Goal: Information Seeking & Learning: Understand process/instructions

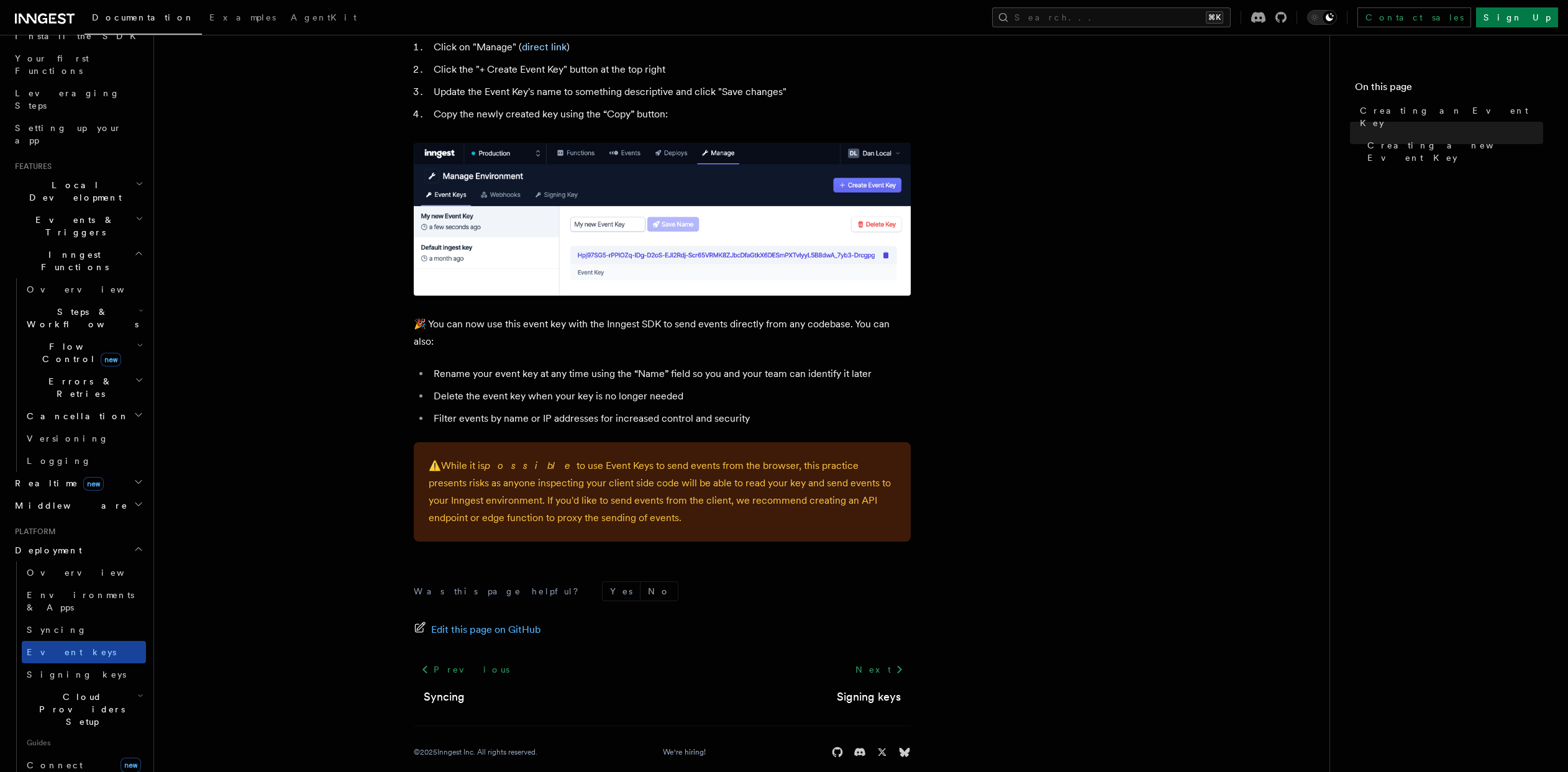
scroll to position [244, 0]
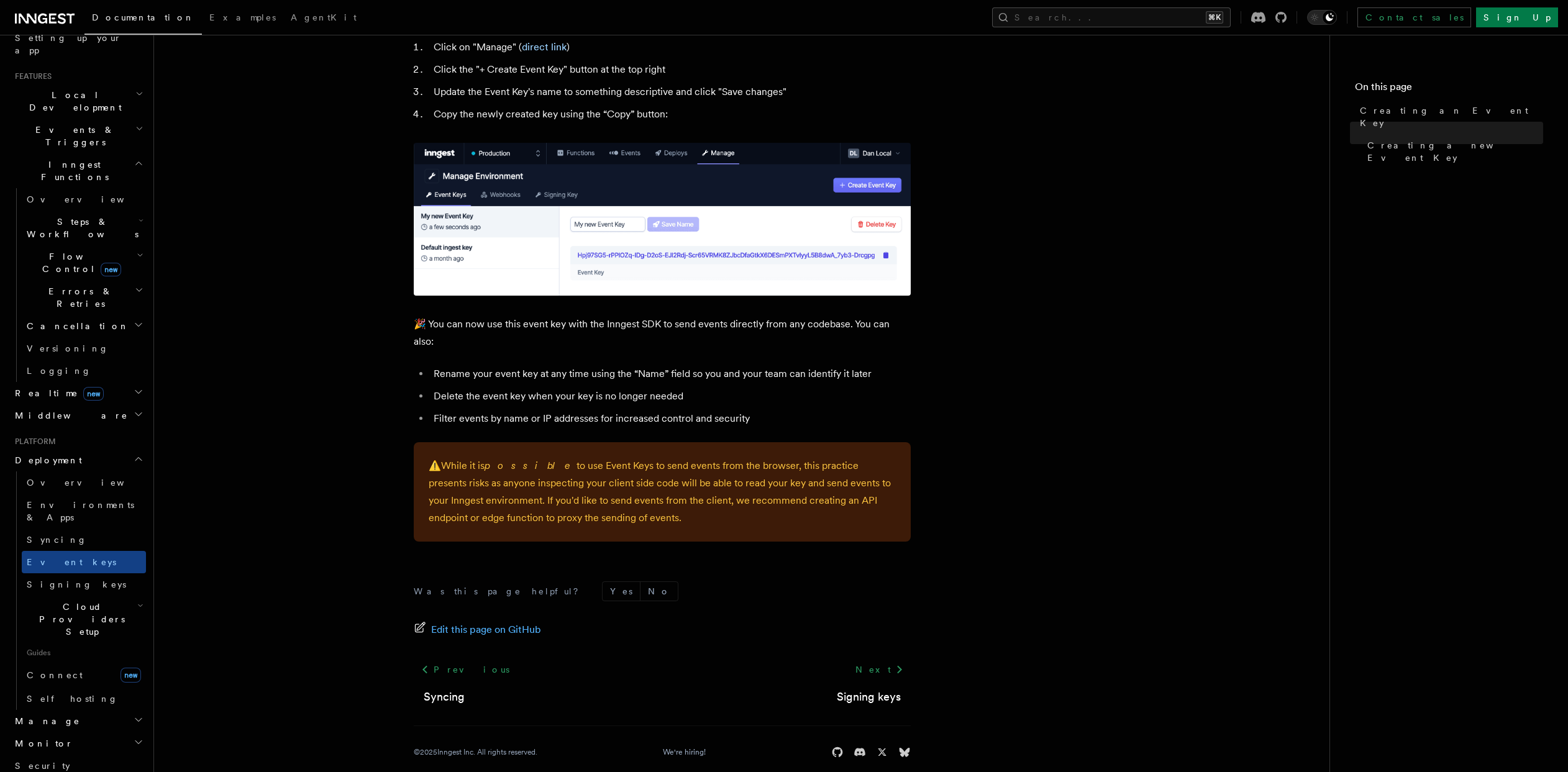
drag, startPoint x: 44, startPoint y: 580, endPoint x: 46, endPoint y: 601, distance: 21.1
click at [44, 588] on ul "Deployment Overview Environments & Apps Syncing Event keys Signing keys Cloud P…" at bounding box center [78, 624] width 136 height 350
click at [46, 733] on h2 "Monitor" at bounding box center [78, 743] width 136 height 22
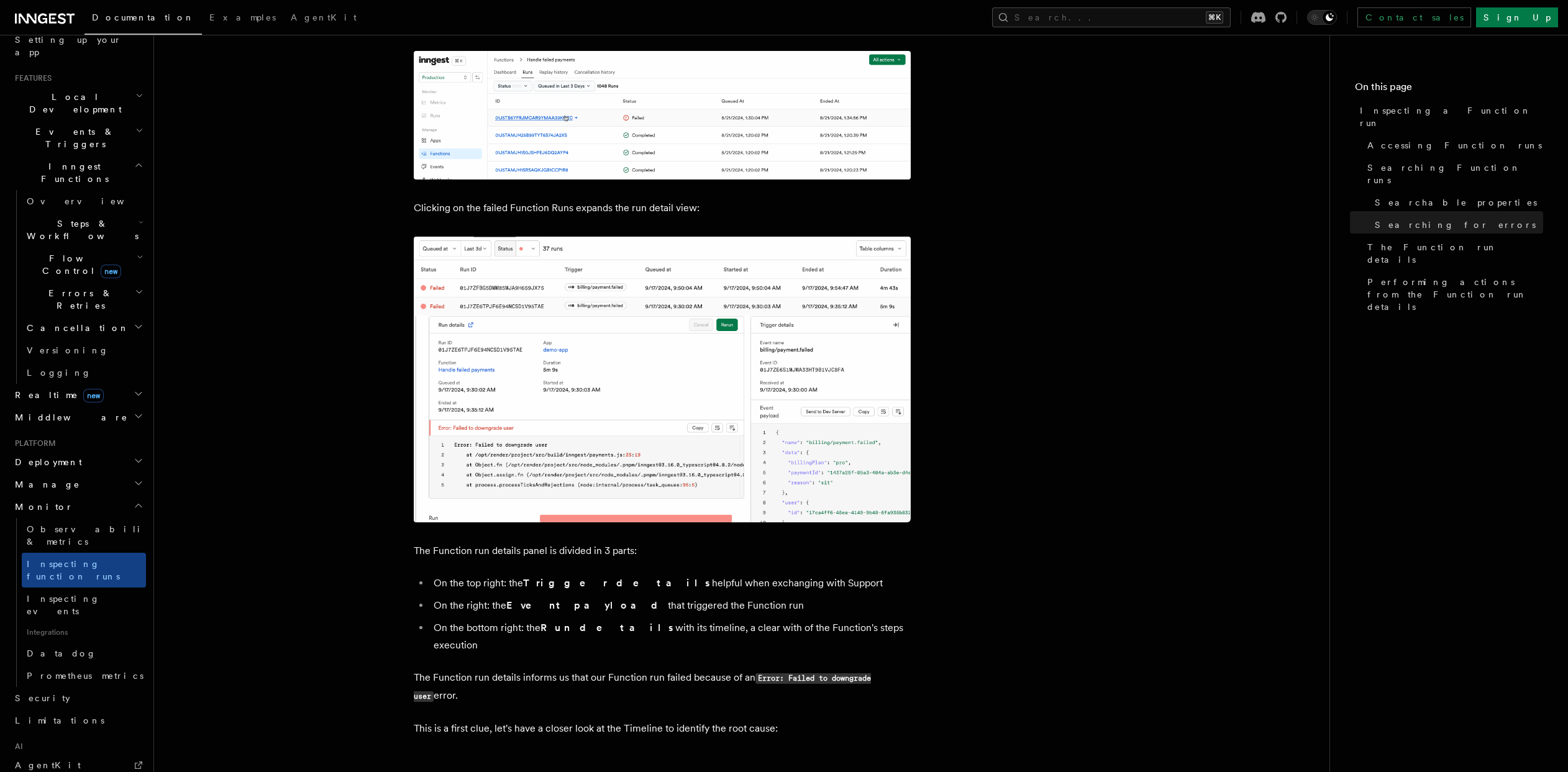
scroll to position [242, 0]
click at [138, 218] on icon "button" at bounding box center [141, 223] width 5 height 10
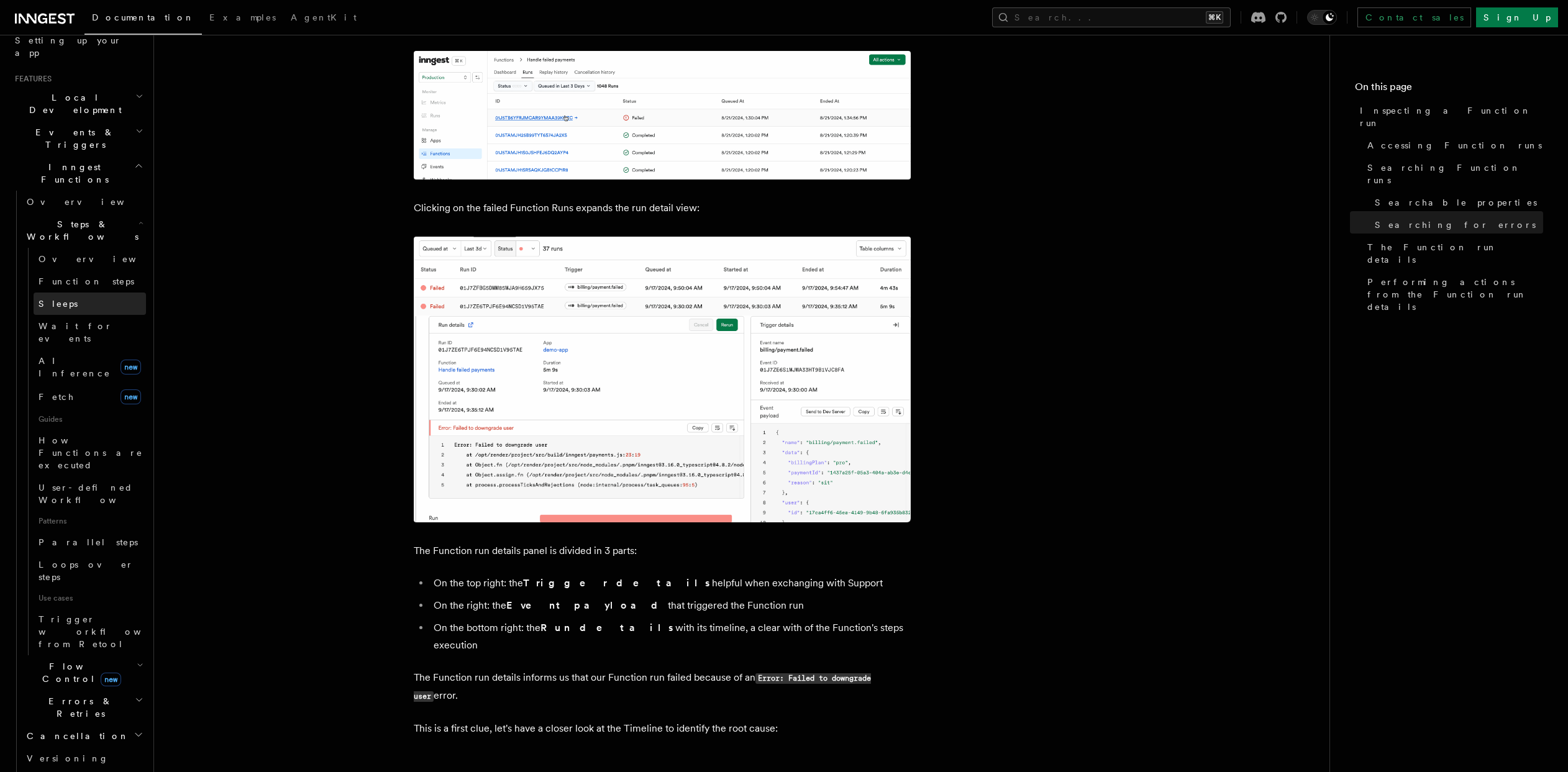
click at [72, 293] on link "Sleeps" at bounding box center [90, 304] width 113 height 22
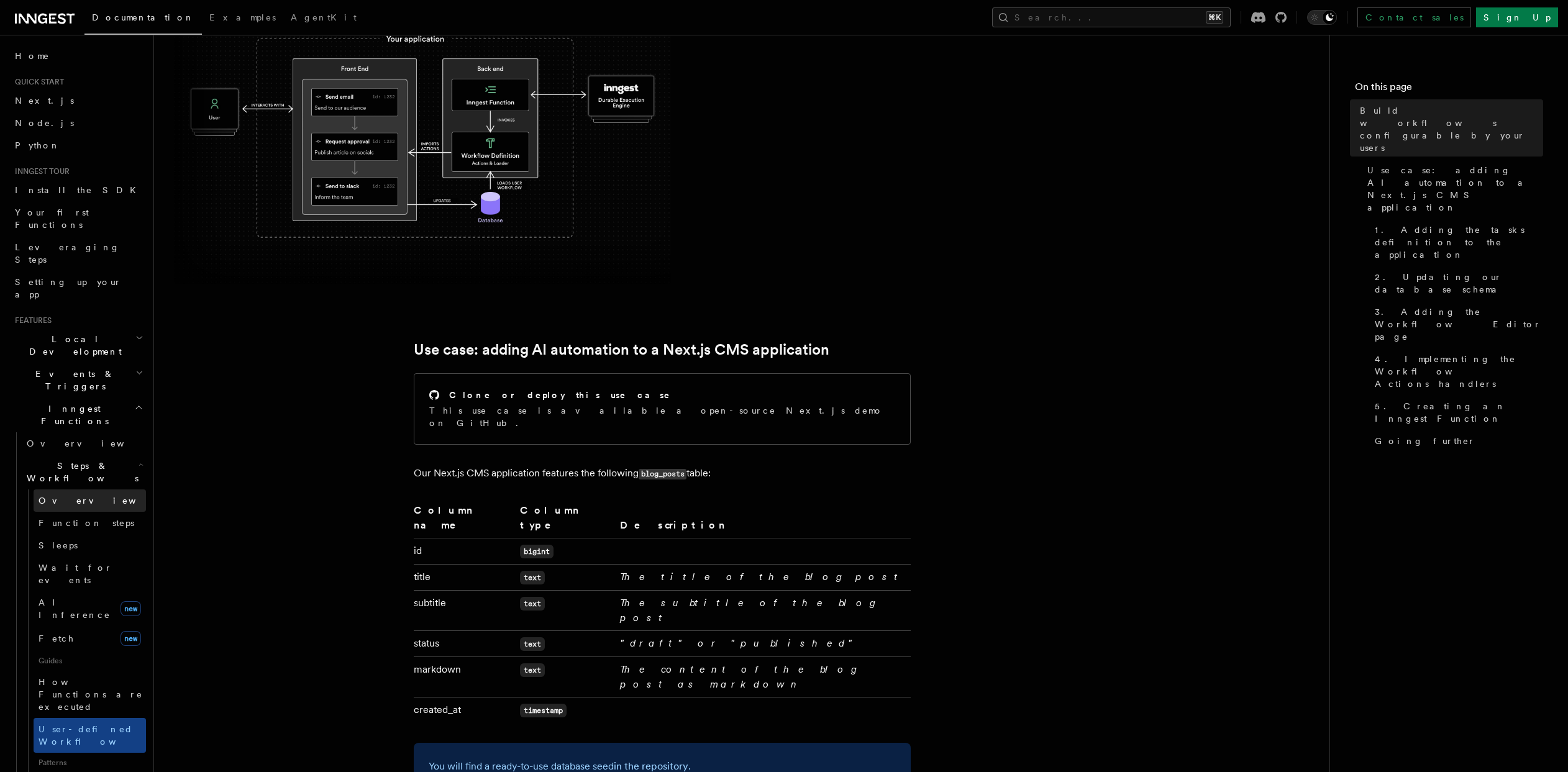
click at [56, 496] on span "Overview" at bounding box center [103, 501] width 128 height 10
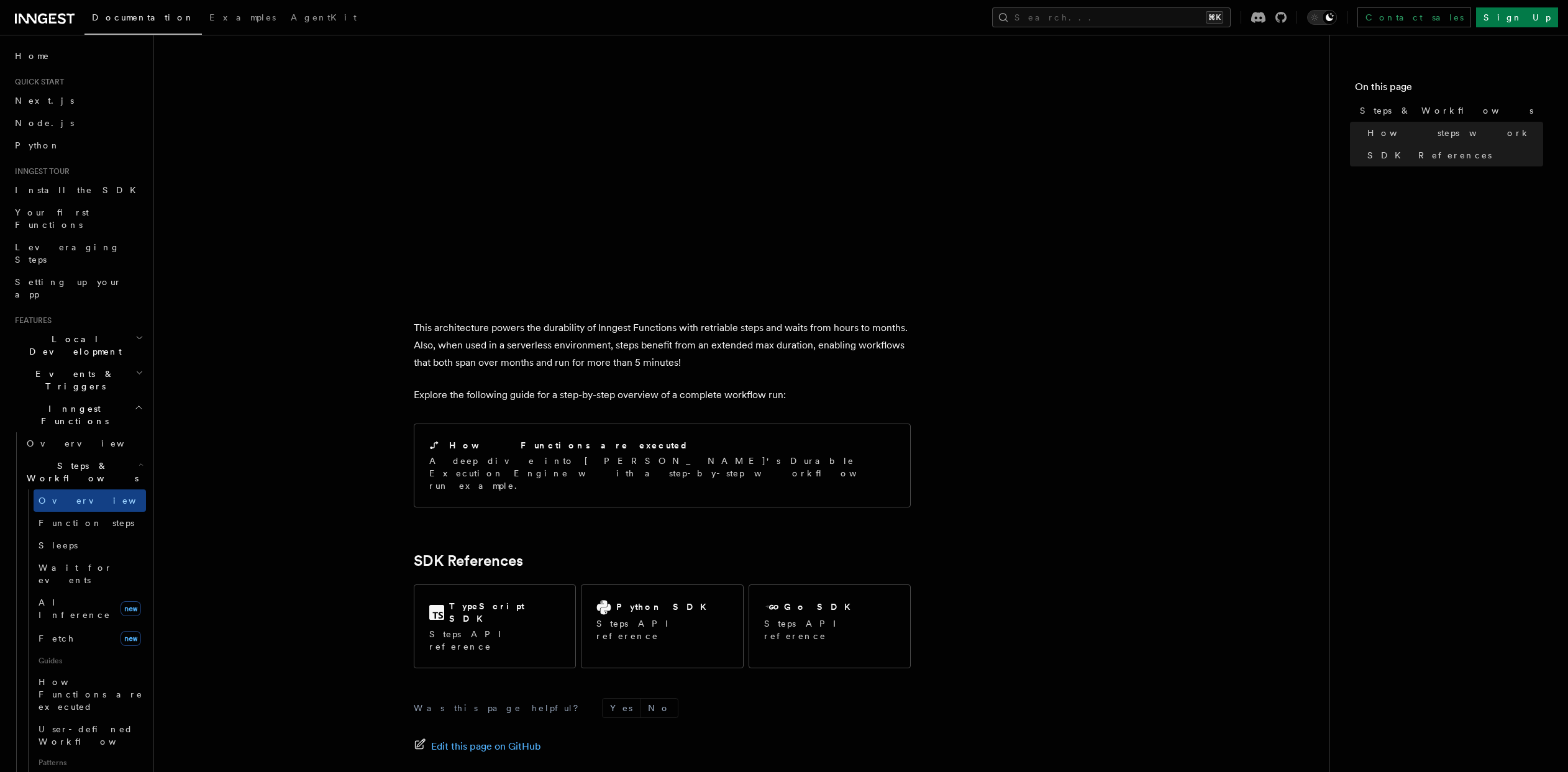
scroll to position [981, 0]
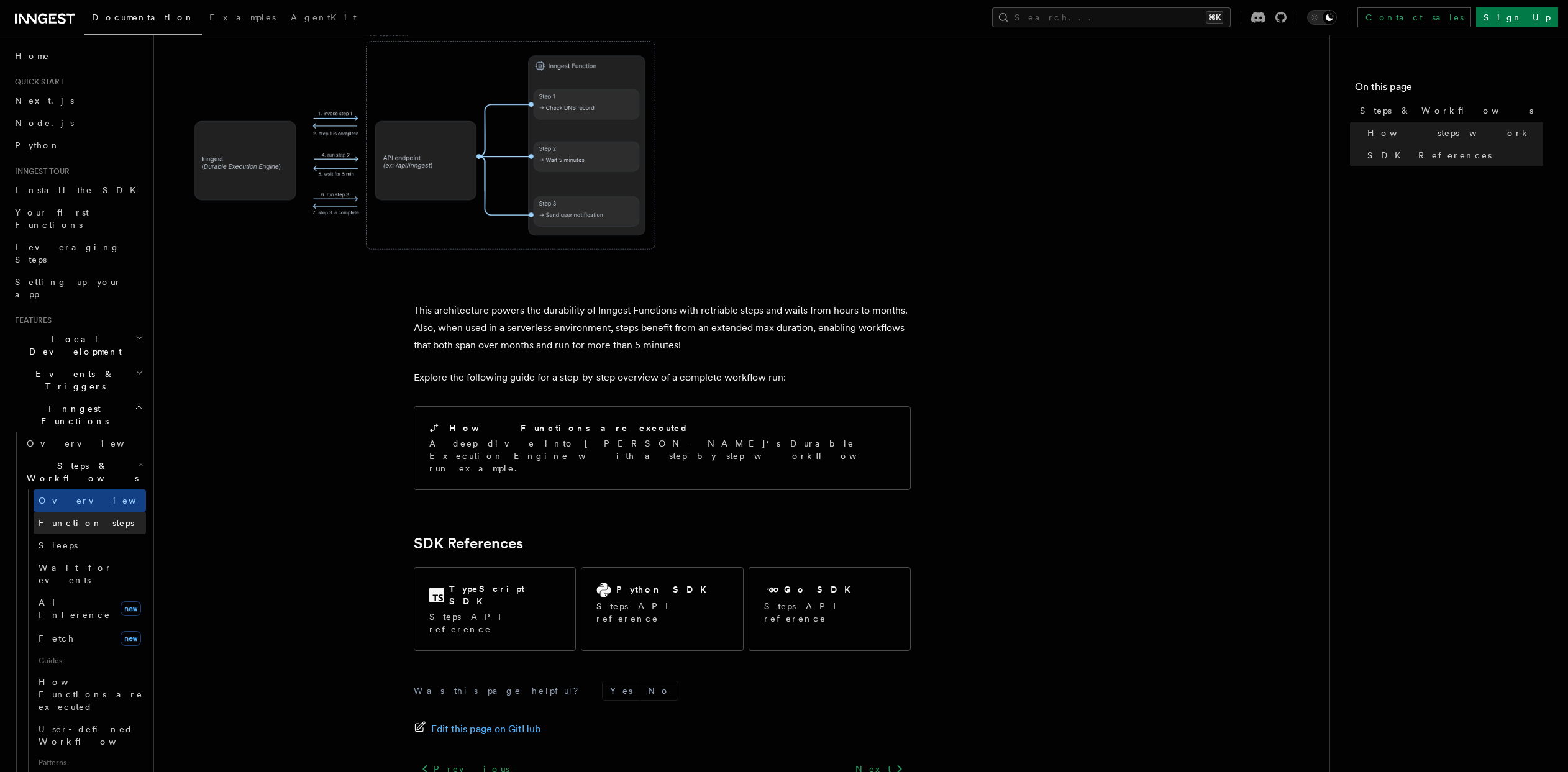
click at [64, 519] on span "Function steps" at bounding box center [87, 523] width 96 height 10
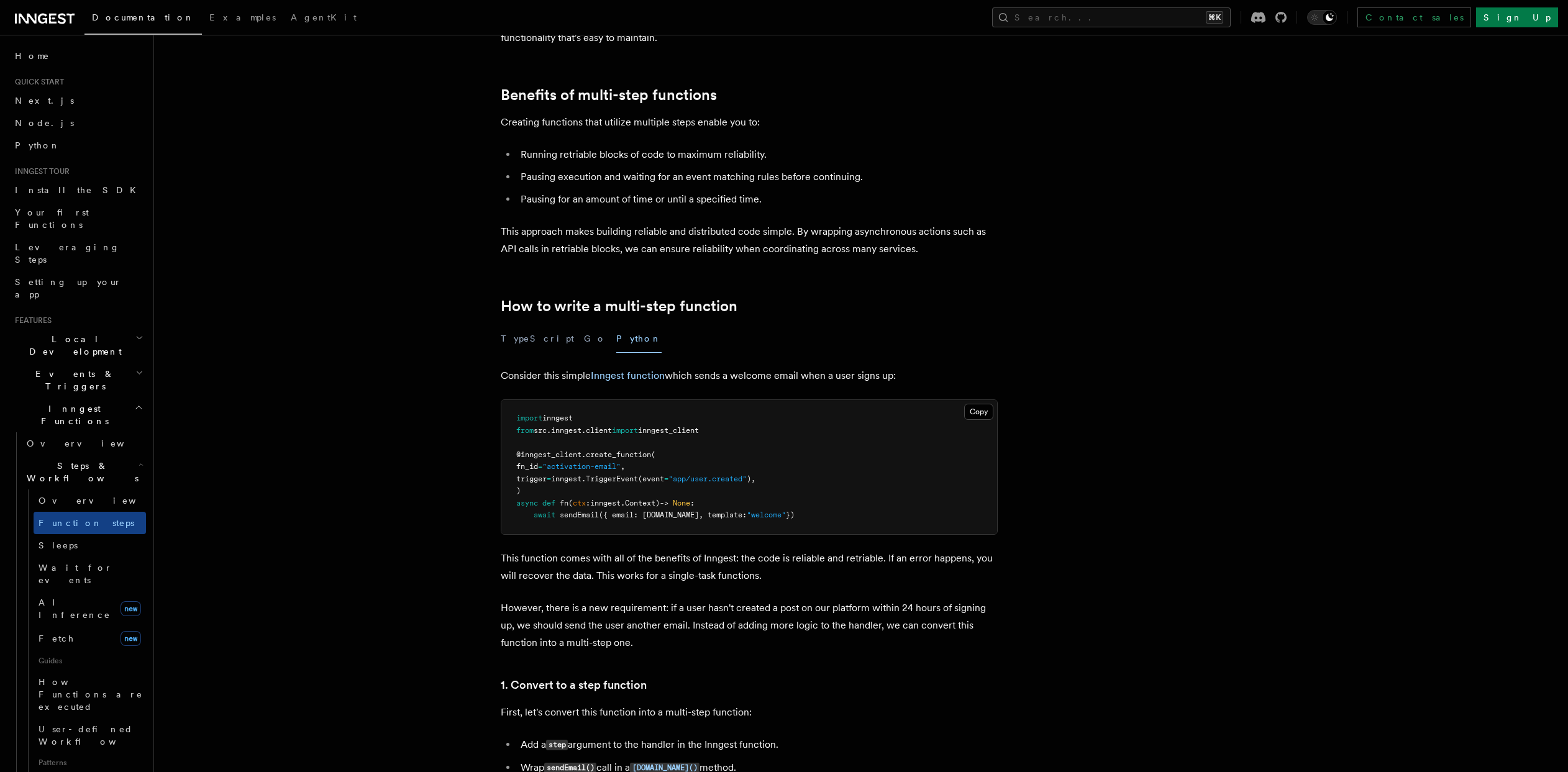
scroll to position [377, 0]
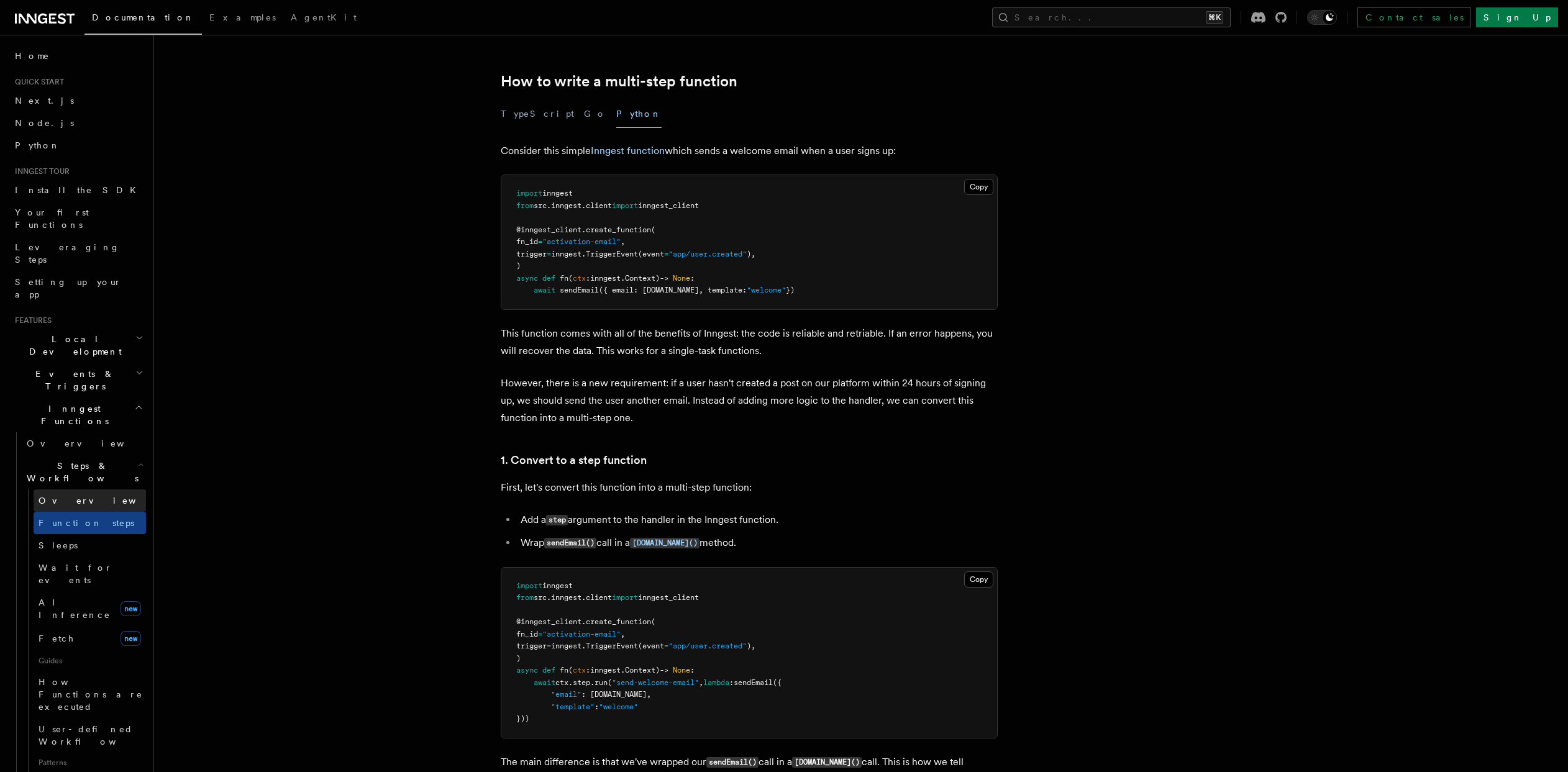
click at [74, 496] on span "Overview" at bounding box center [103, 501] width 128 height 10
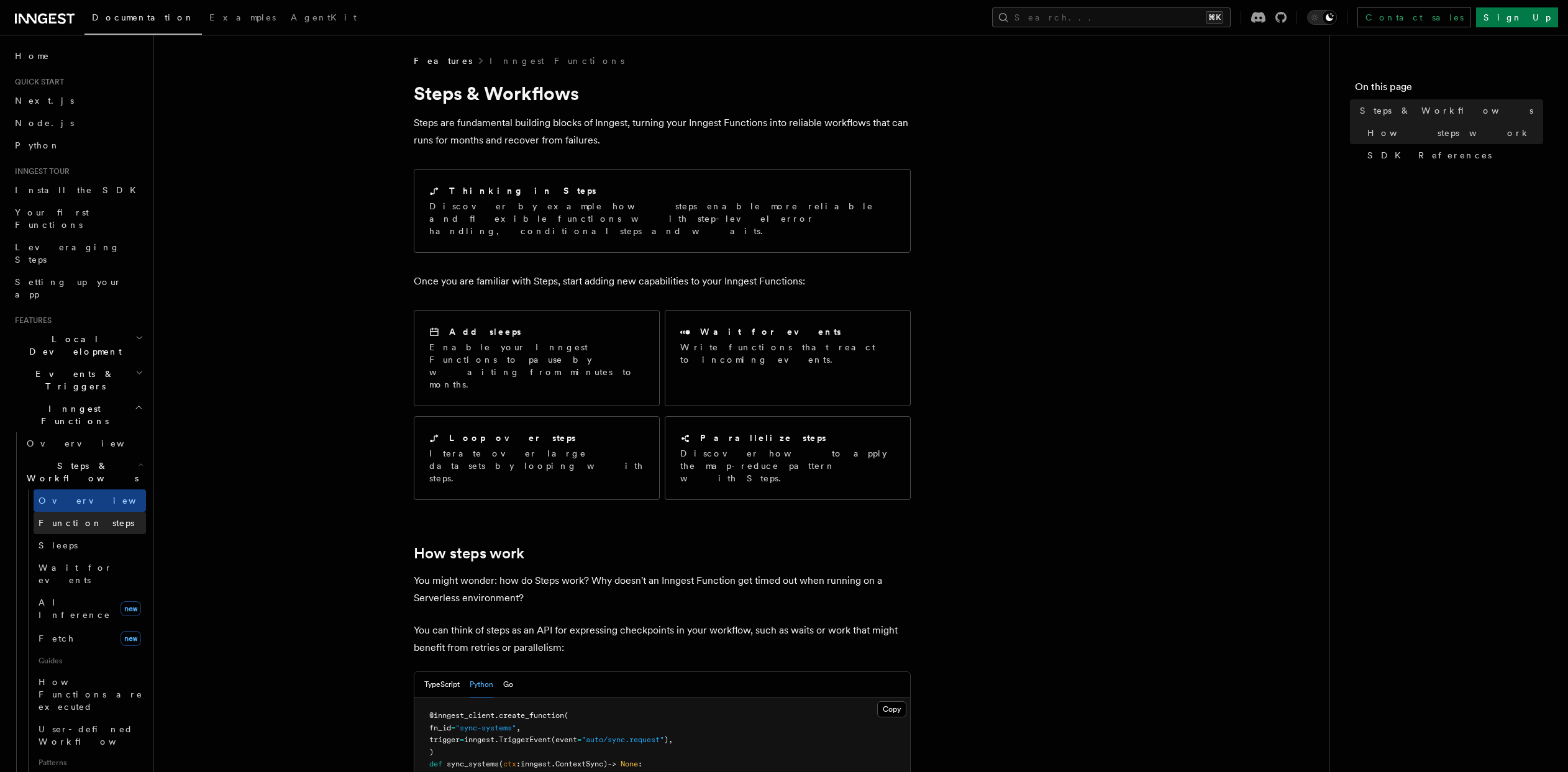
click at [77, 519] on span "Function steps" at bounding box center [87, 523] width 96 height 10
